Goal: Task Accomplishment & Management: Use online tool/utility

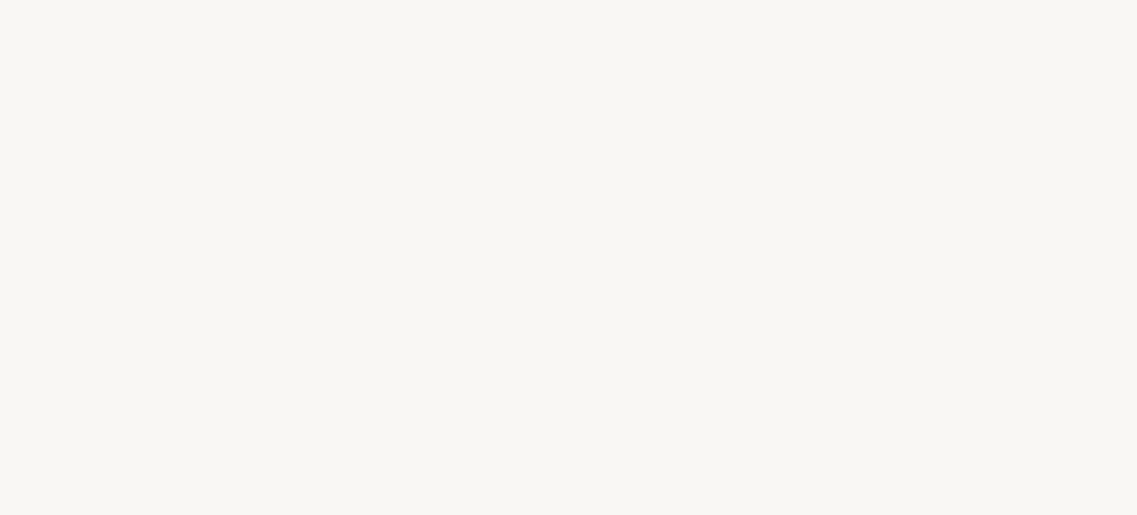
select select "US"
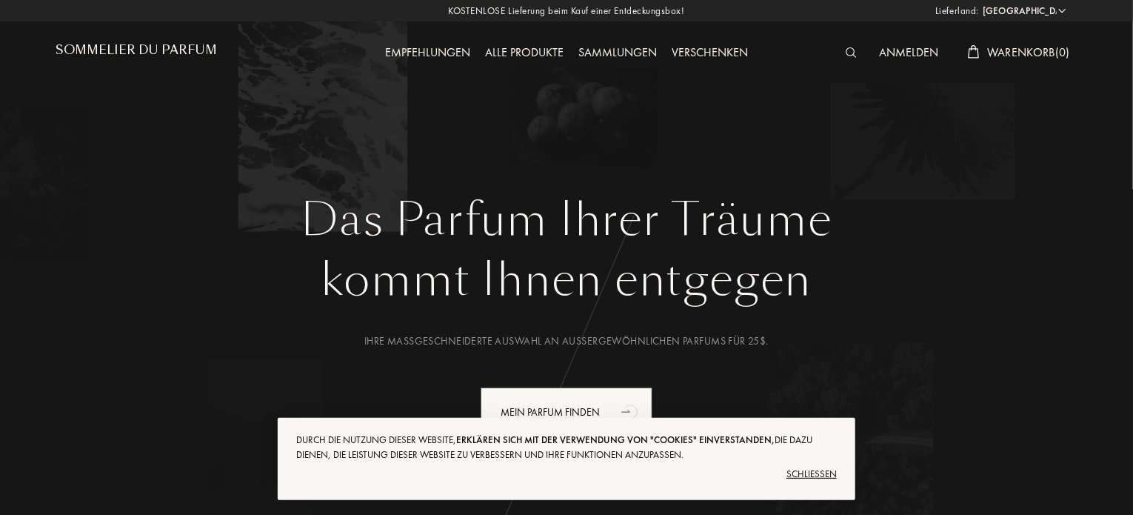
click at [441, 169] on div "Das Parfum Ihrer Träume kommt Ihnen entgegen Ihre maßgeschneiderte Auswahl an a…" at bounding box center [566, 277] width 1066 height 555
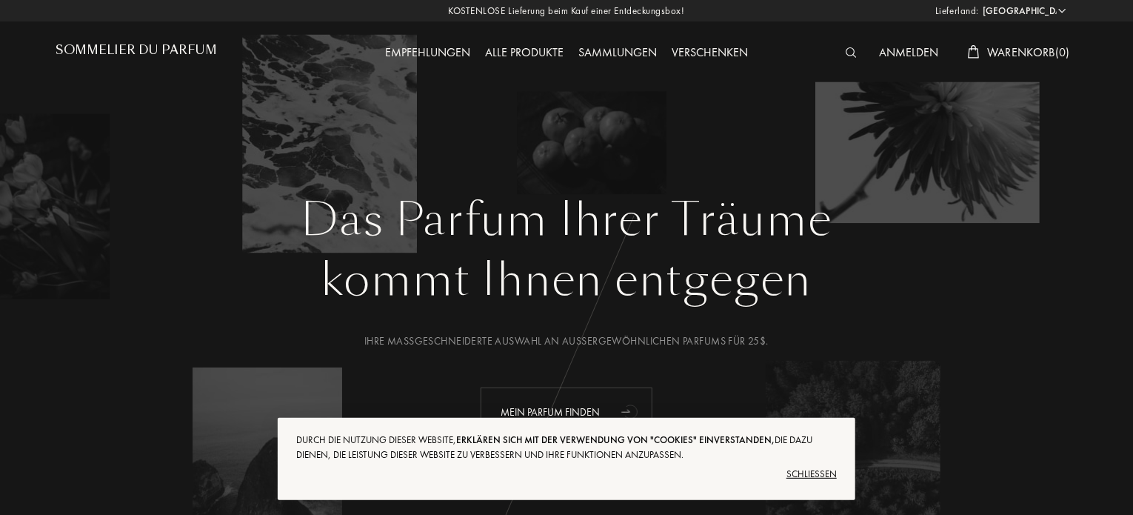
click at [579, 412] on div "Mein Parfum finden" at bounding box center [566, 412] width 172 height 50
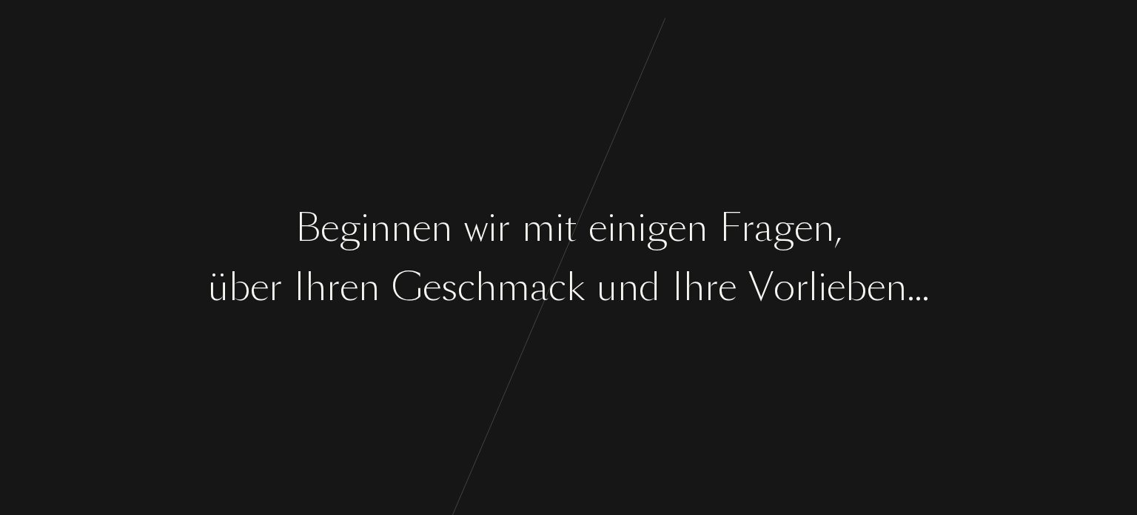
click at [862, 180] on div "B e g i n n e n w i r m i t e i n i g e n F [PERSON_NAME] , ü b e r I [PERSON_N…" at bounding box center [568, 257] width 1137 height 515
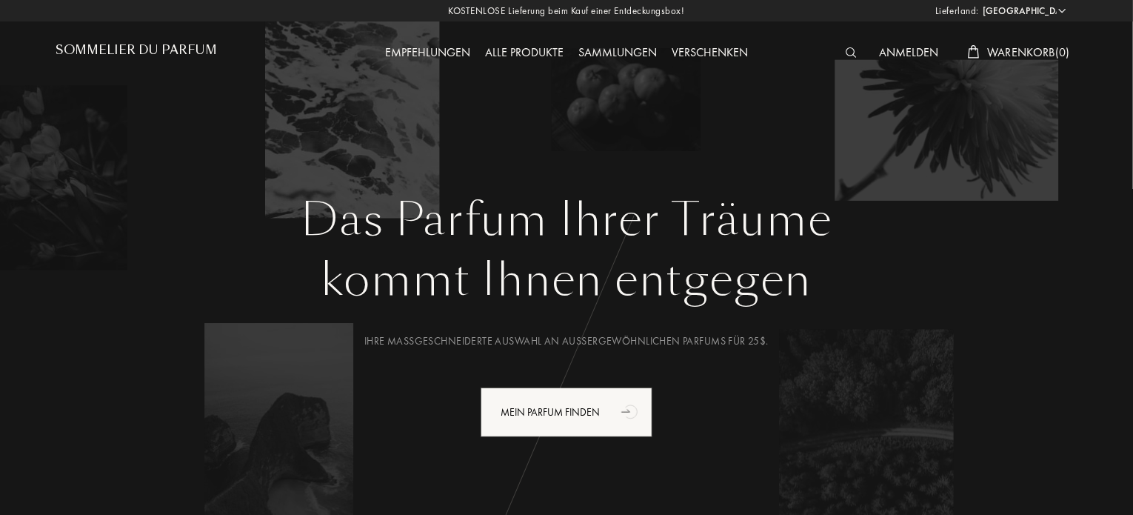
click at [1055, 12] on select "Afghanistan Ägypten Albanien Algerien Amerikanische Jungferninseln Andorra Ango…" at bounding box center [1023, 11] width 89 height 15
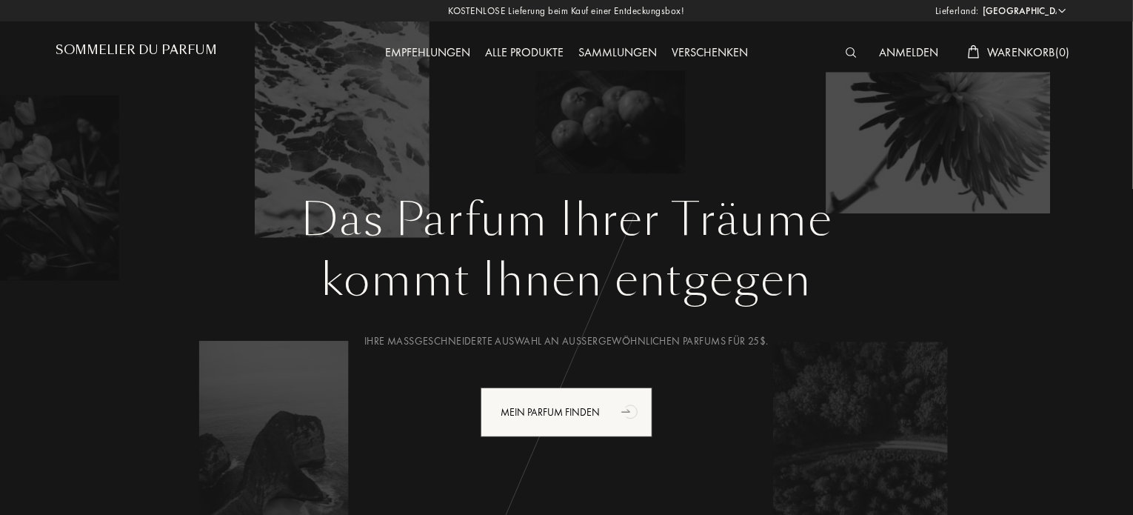
select select "FR"
click at [979, 4] on select "Afghanistan Ägypten Albanien Algerien Amerikanische Jungferninseln Andorra Ango…" at bounding box center [1023, 11] width 89 height 15
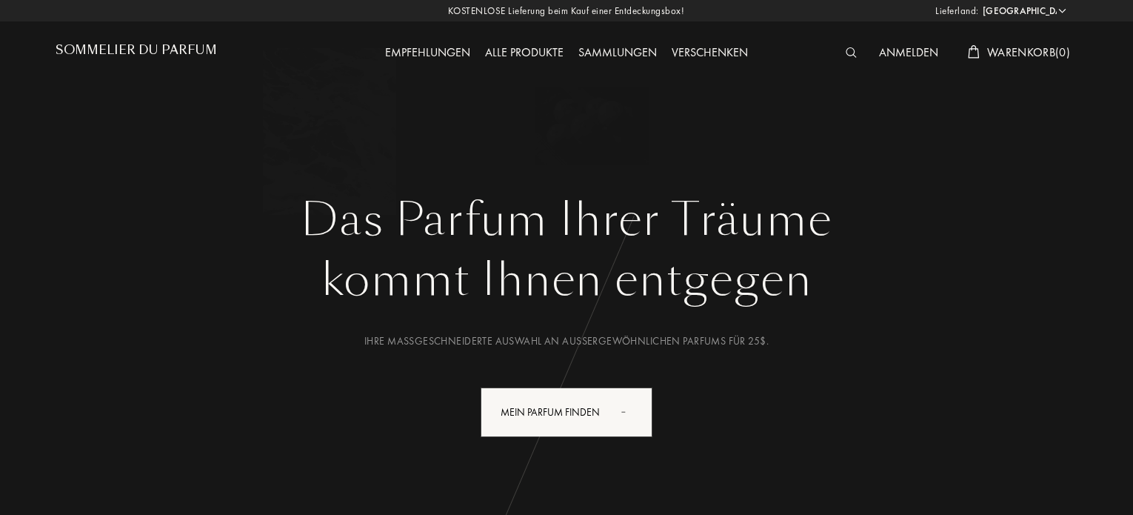
select select "FR"
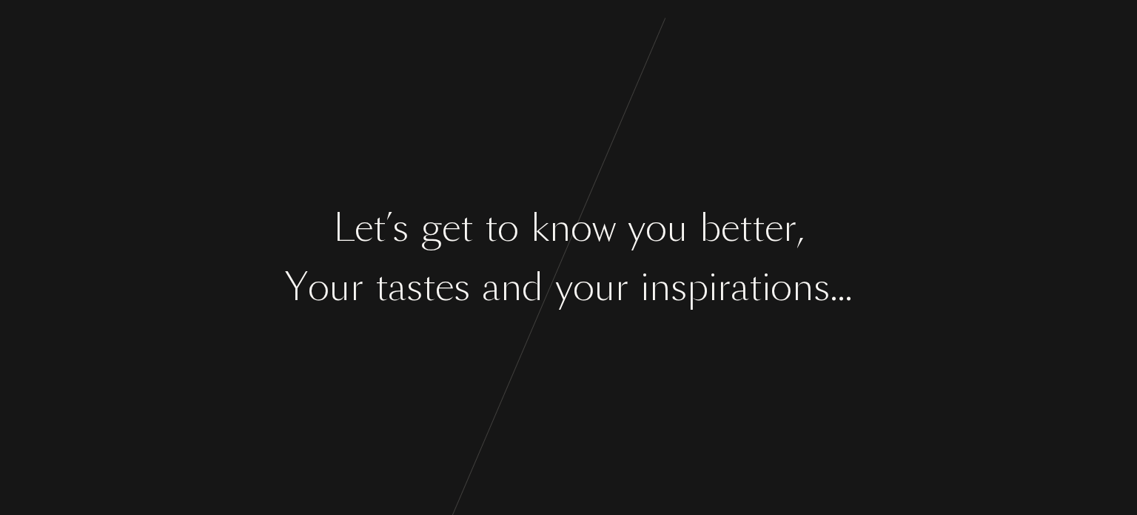
click at [610, 235] on div "w" at bounding box center [604, 228] width 24 height 56
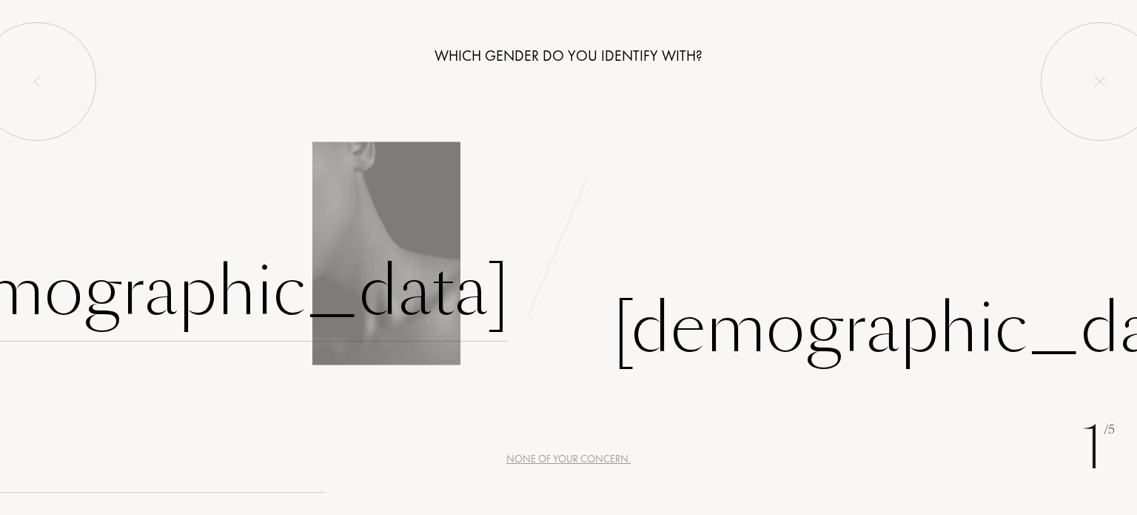
click at [474, 298] on div "Female" at bounding box center [200, 291] width 618 height 100
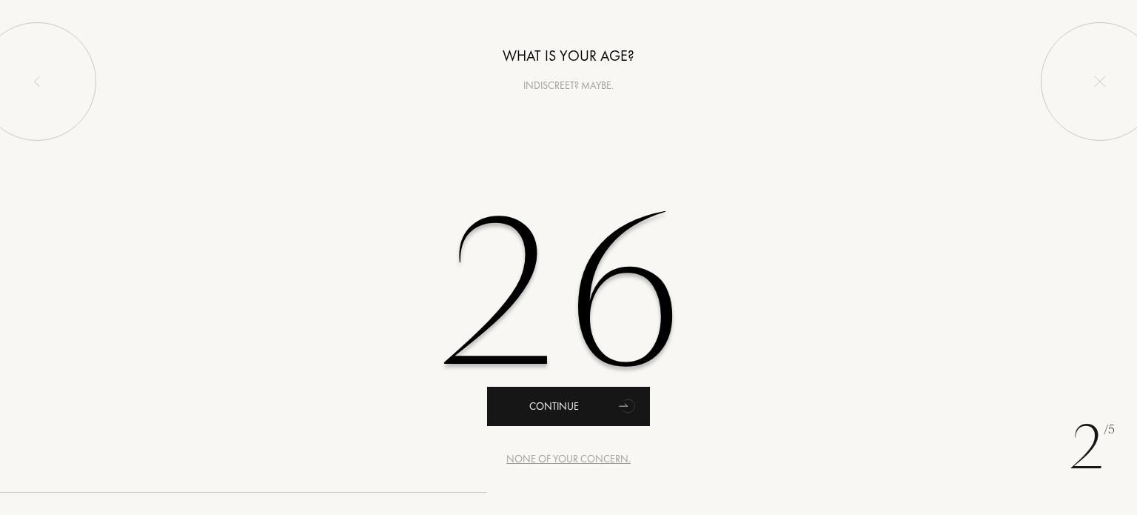
type input "26"
click at [557, 415] on div "Continue" at bounding box center [568, 405] width 163 height 39
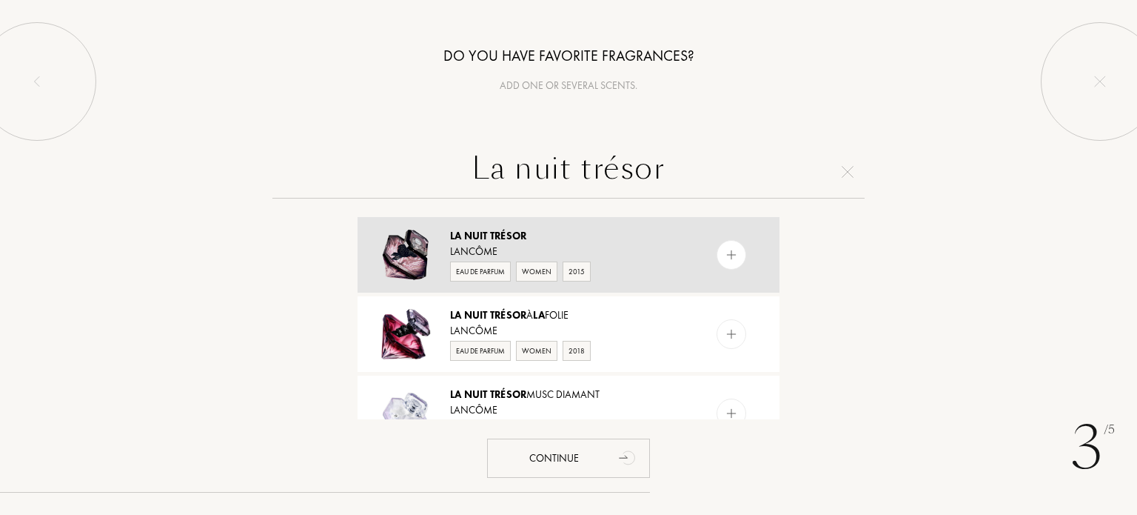
type input "La nuit trésor"
click at [571, 248] on div "Lancôme" at bounding box center [567, 252] width 235 height 16
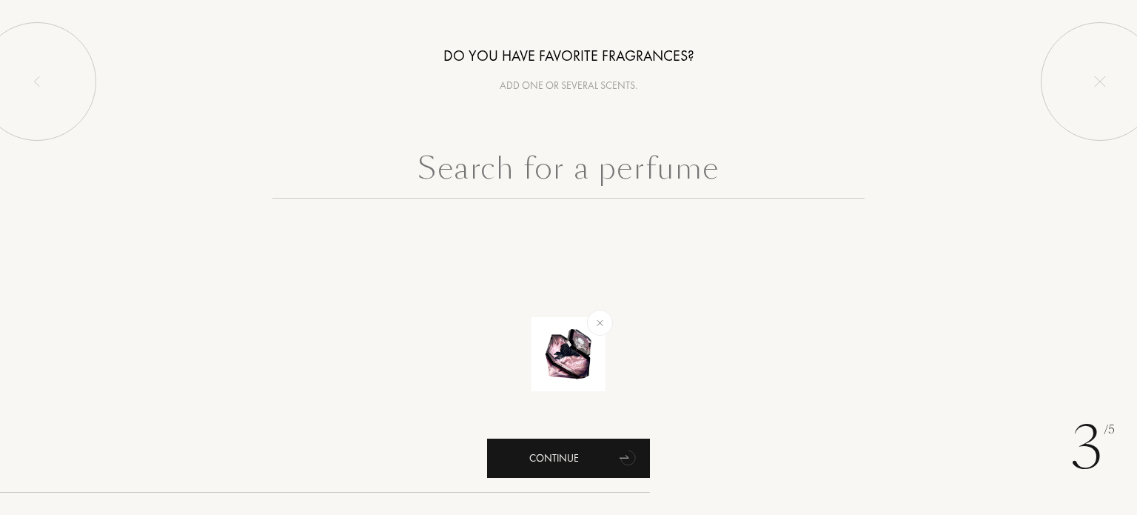
click at [635, 443] on icon "animation" at bounding box center [629, 457] width 30 height 30
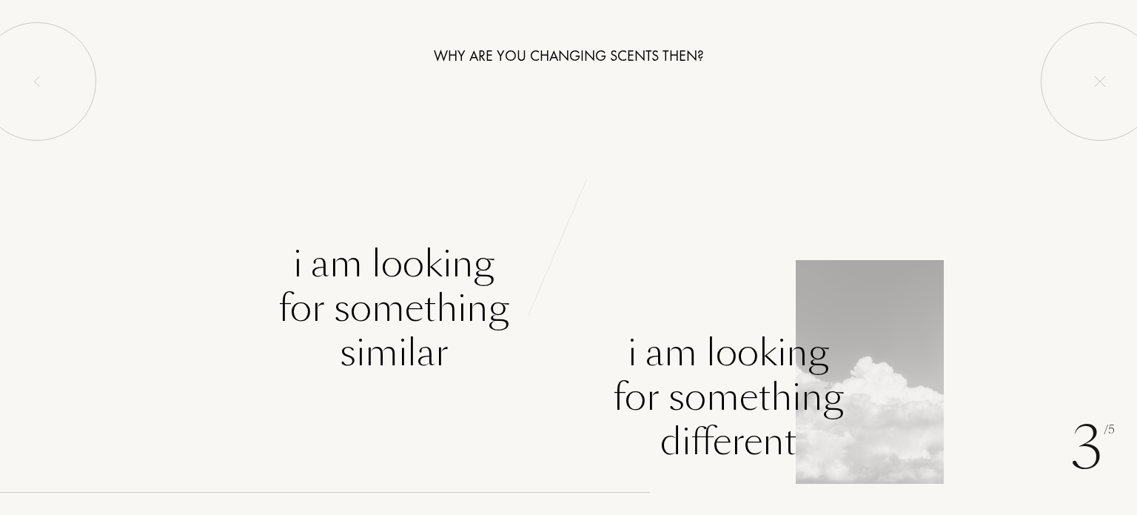
click at [735, 343] on div "I am looking for something different" at bounding box center [728, 396] width 231 height 133
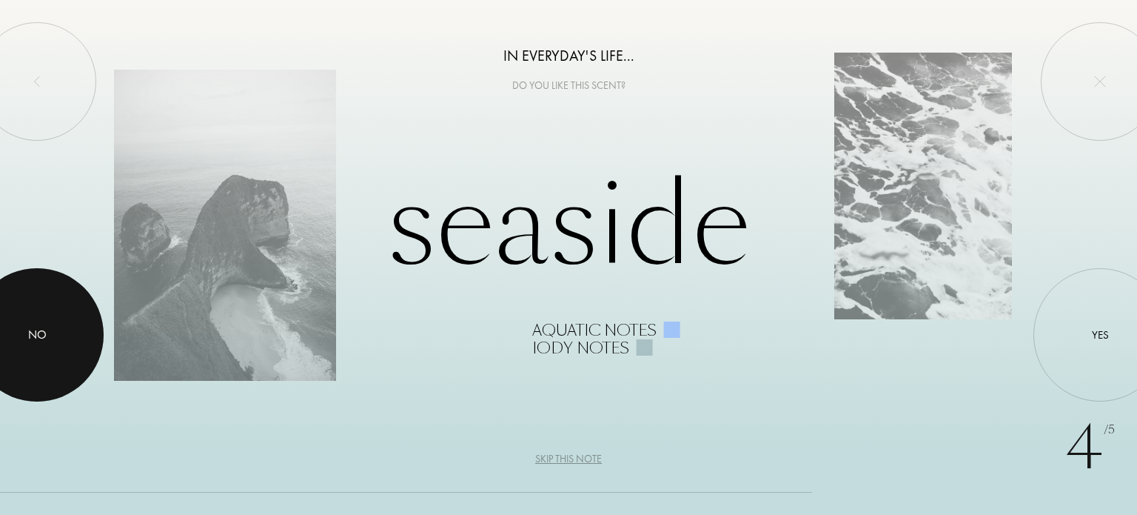
click at [72, 334] on div at bounding box center [36, 334] width 133 height 133
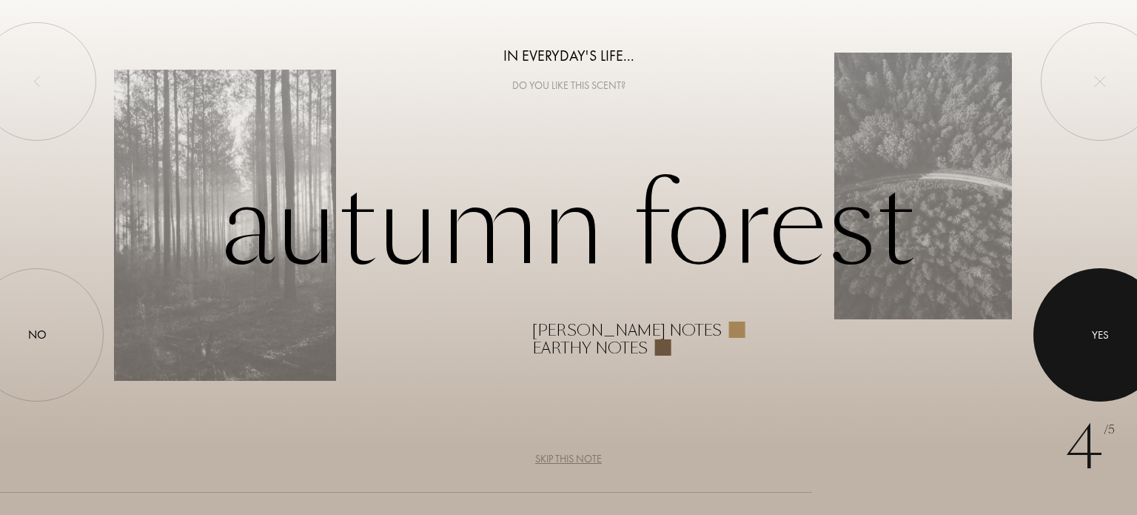
click at [1076, 330] on div at bounding box center [1099, 334] width 133 height 133
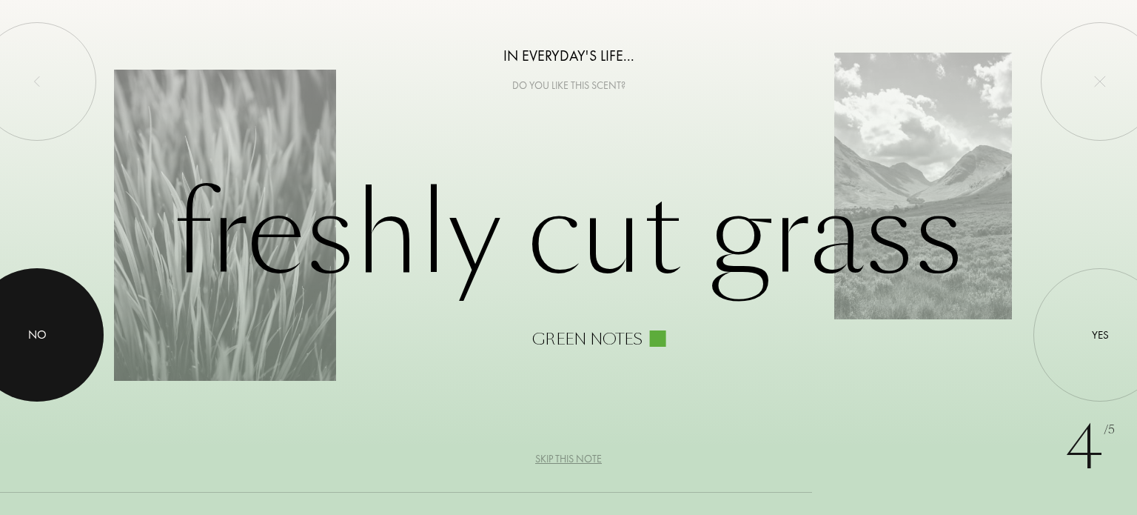
click at [74, 325] on div at bounding box center [36, 334] width 133 height 133
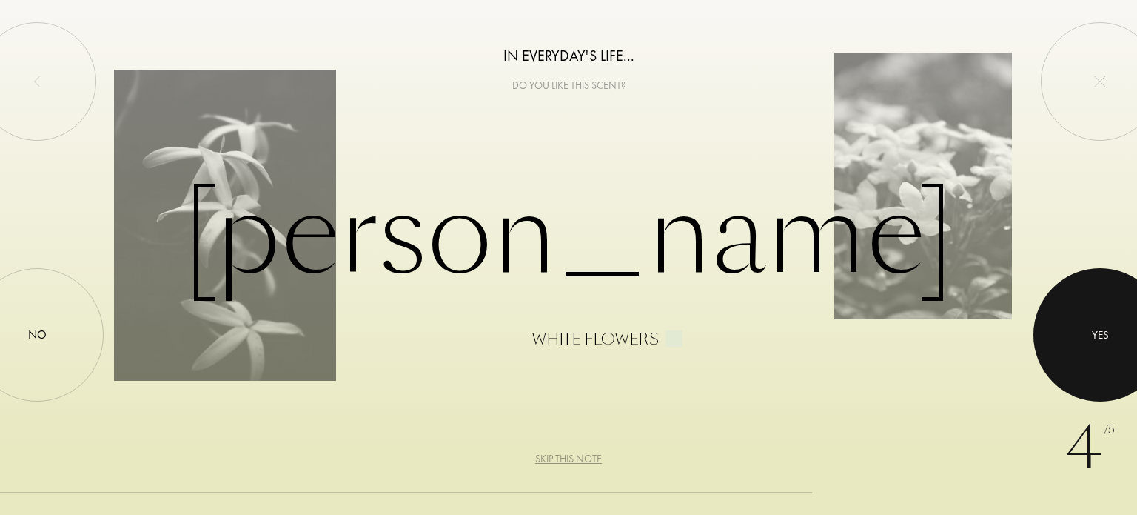
click at [1063, 333] on div at bounding box center [1099, 334] width 133 height 133
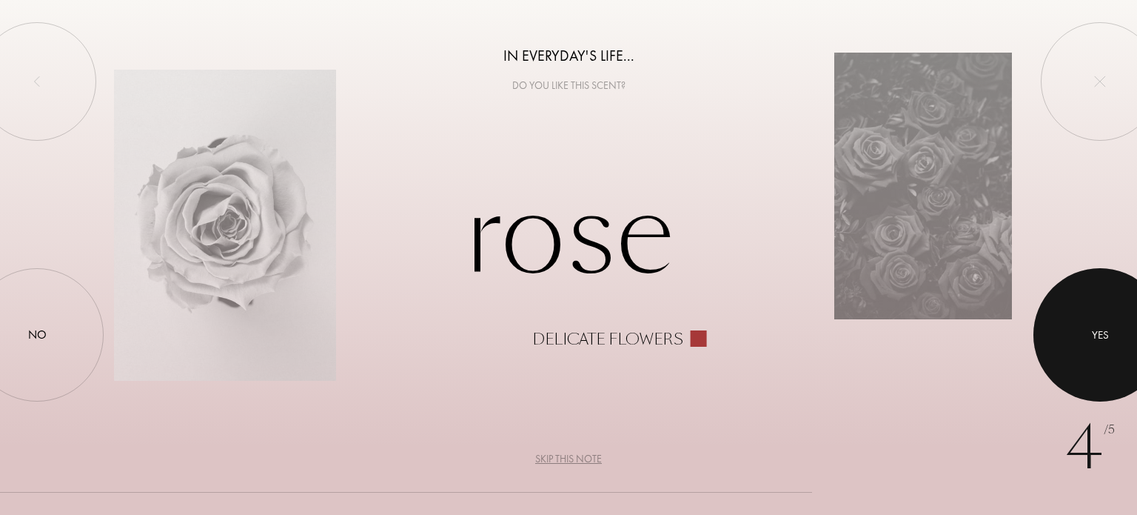
click at [1071, 338] on div at bounding box center [1099, 334] width 133 height 133
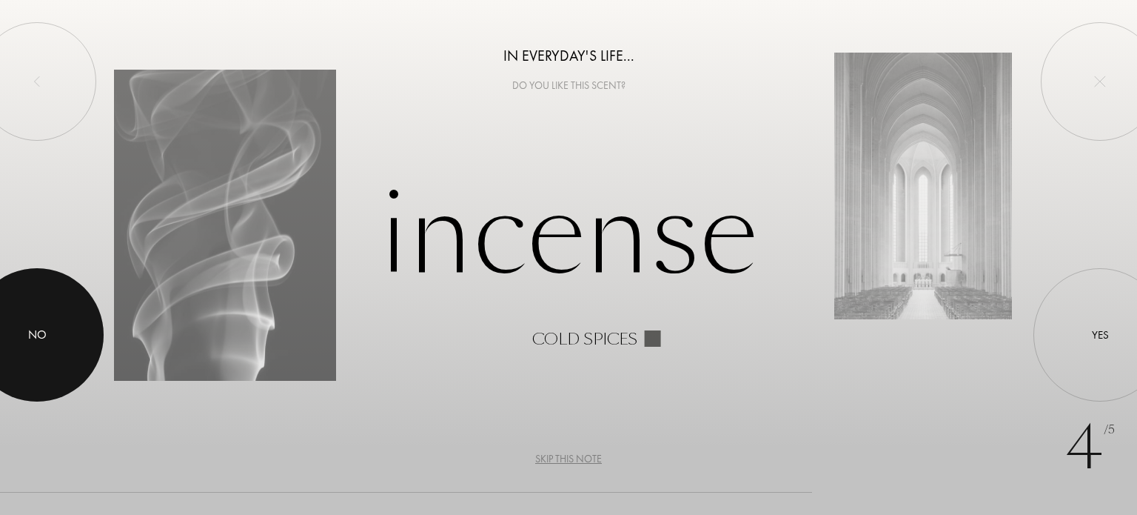
click at [38, 301] on div at bounding box center [36, 334] width 133 height 133
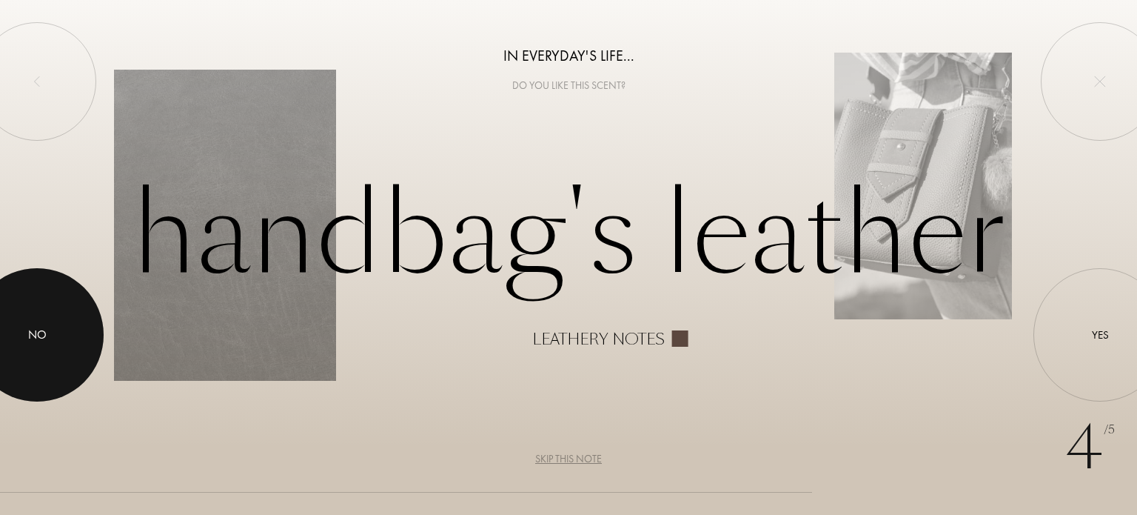
click at [57, 321] on div at bounding box center [36, 334] width 133 height 133
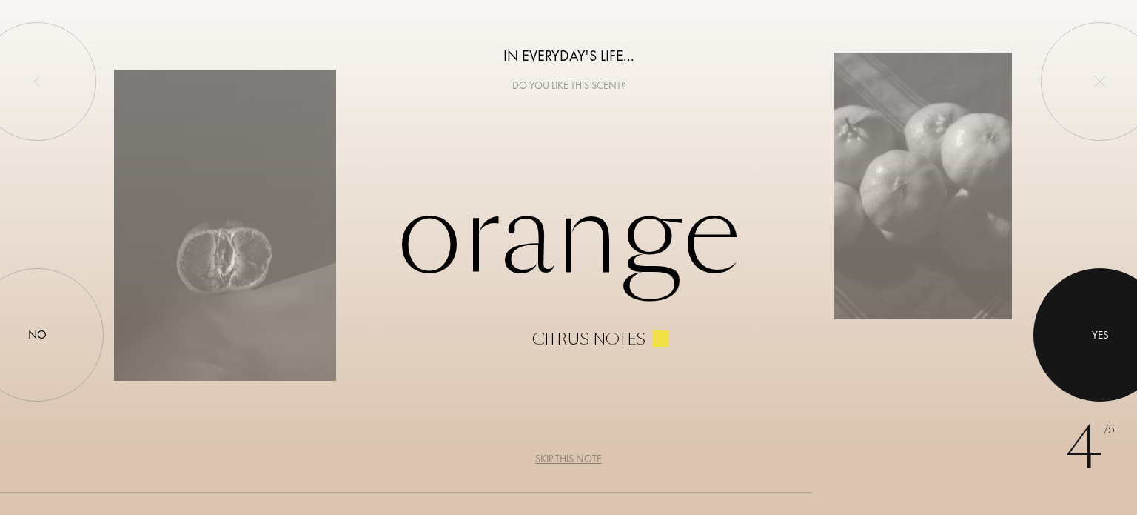
click at [1051, 307] on div "Yes" at bounding box center [1099, 334] width 133 height 133
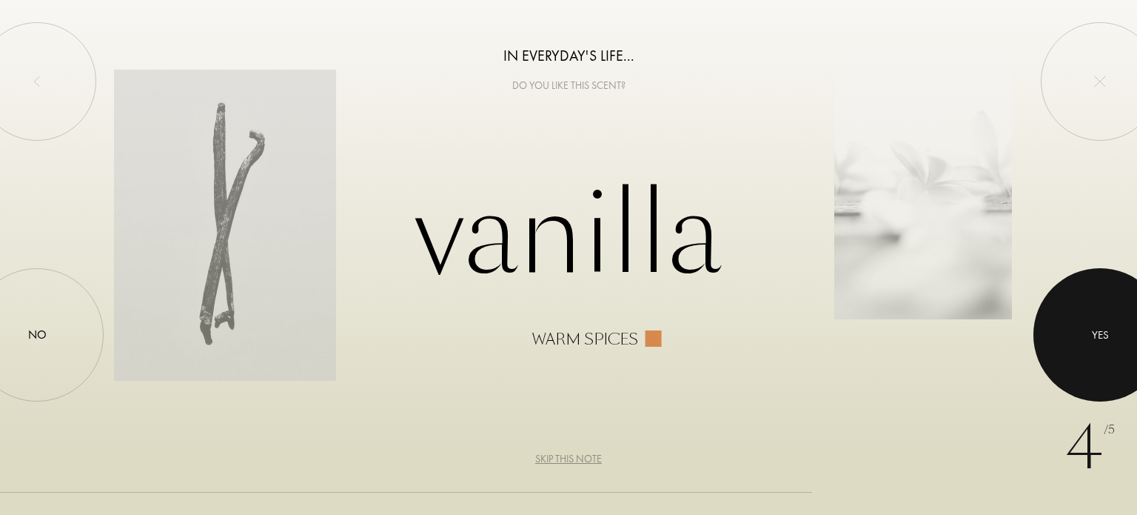
click at [1107, 297] on div at bounding box center [1099, 334] width 133 height 133
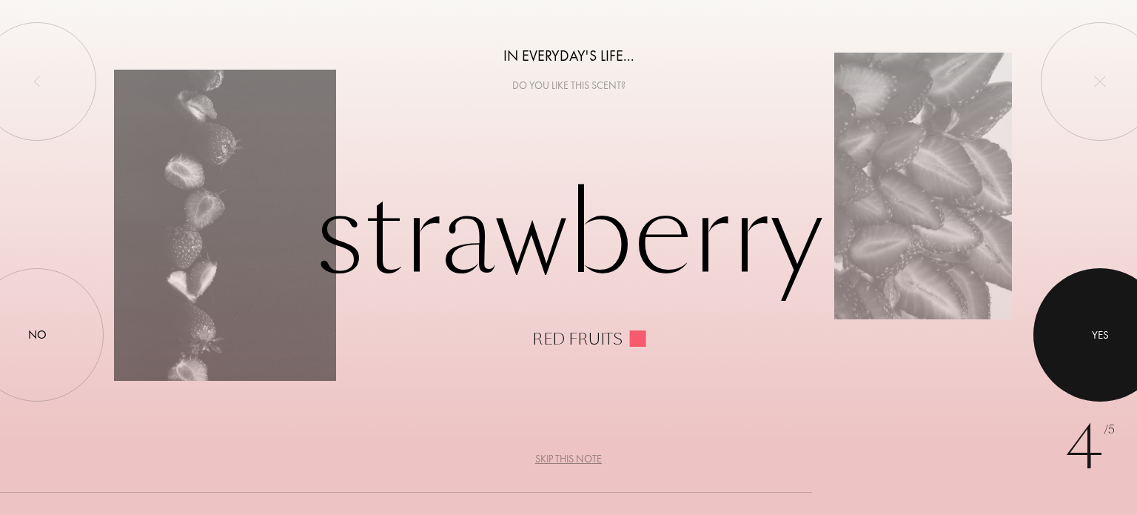
click at [1119, 294] on div at bounding box center [1099, 334] width 133 height 133
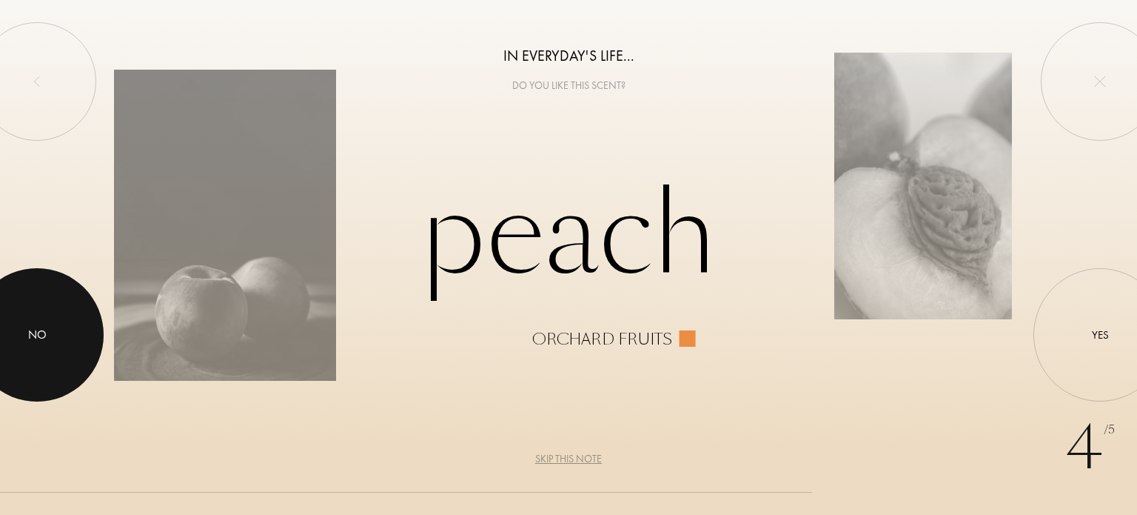
click at [53, 328] on div at bounding box center [36, 334] width 133 height 133
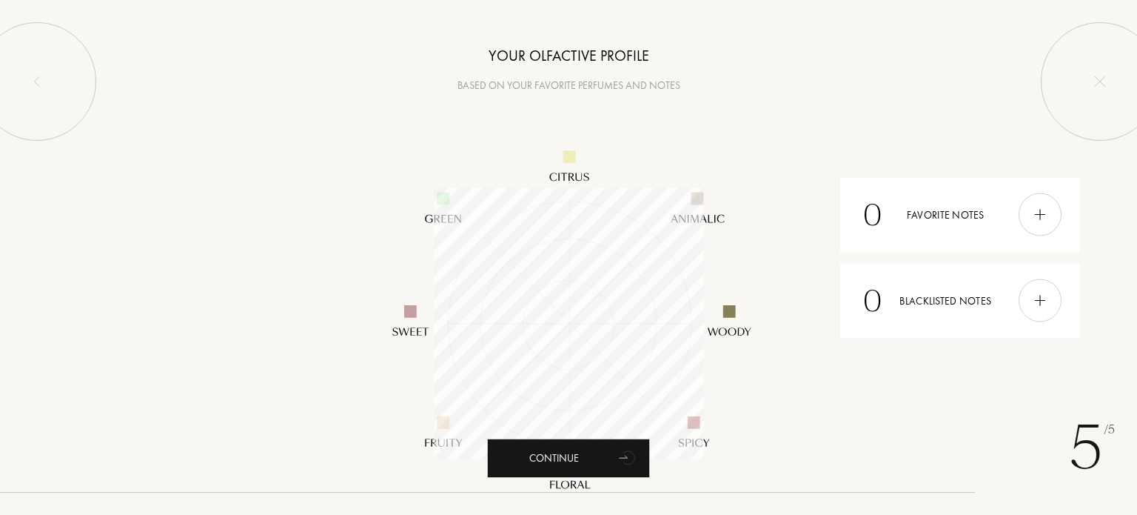
scroll to position [270, 270]
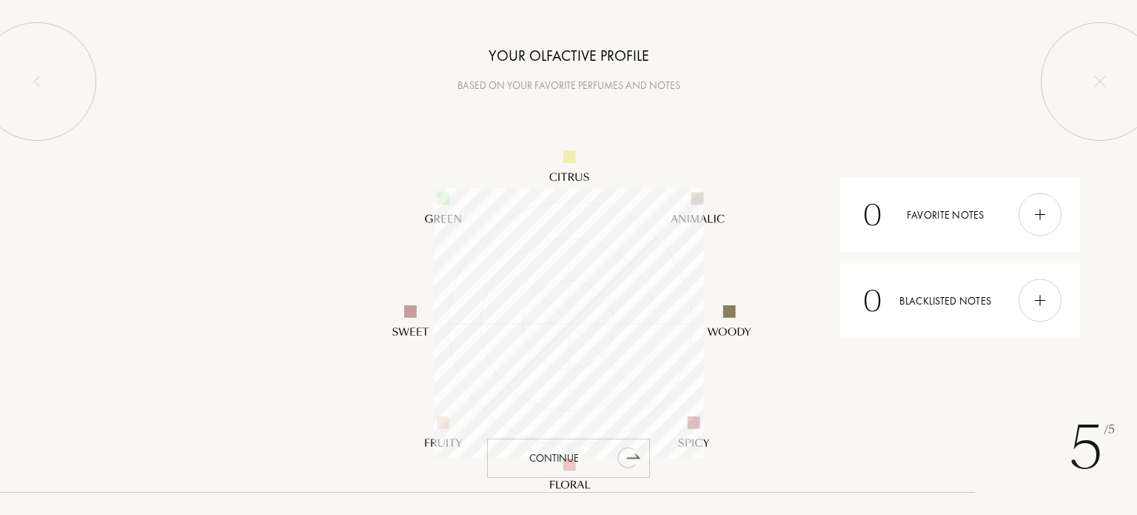
click at [556, 447] on div "Continue" at bounding box center [568, 457] width 163 height 39
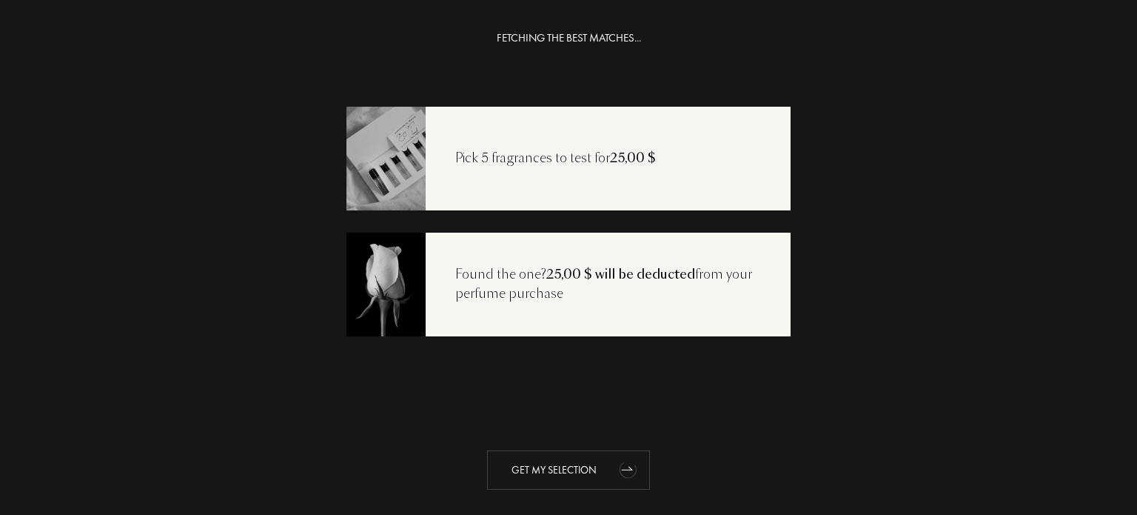
click at [543, 467] on div "Get my selection" at bounding box center [568, 469] width 163 height 39
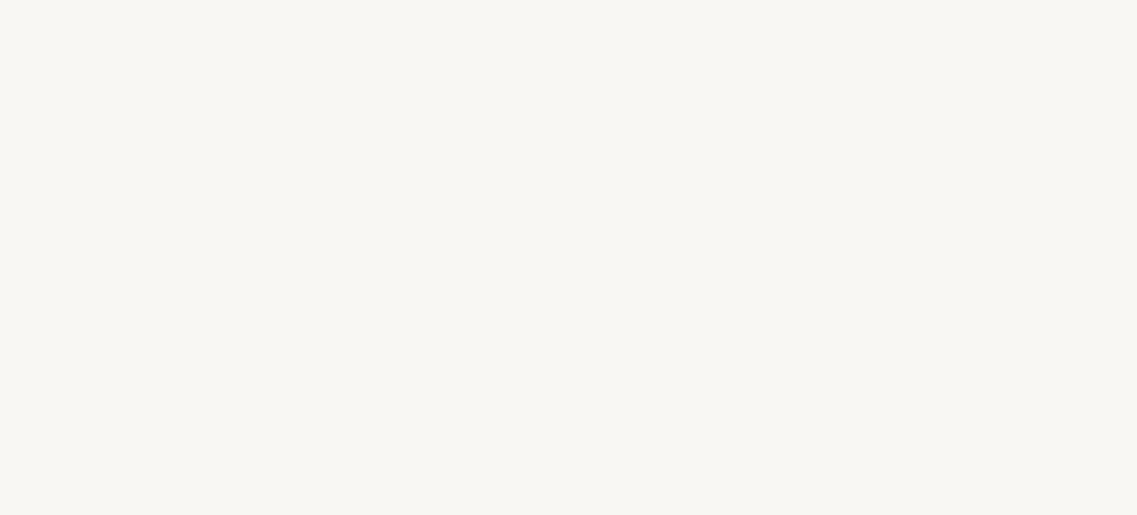
select select "FR"
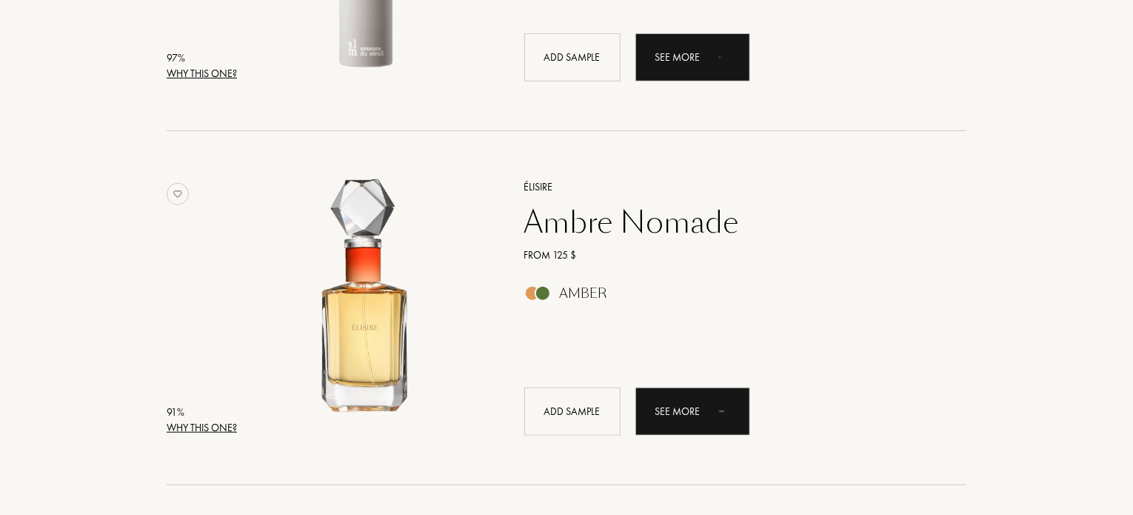
scroll to position [272, 0]
